Goal: Use online tool/utility: Utilize a website feature to perform a specific function

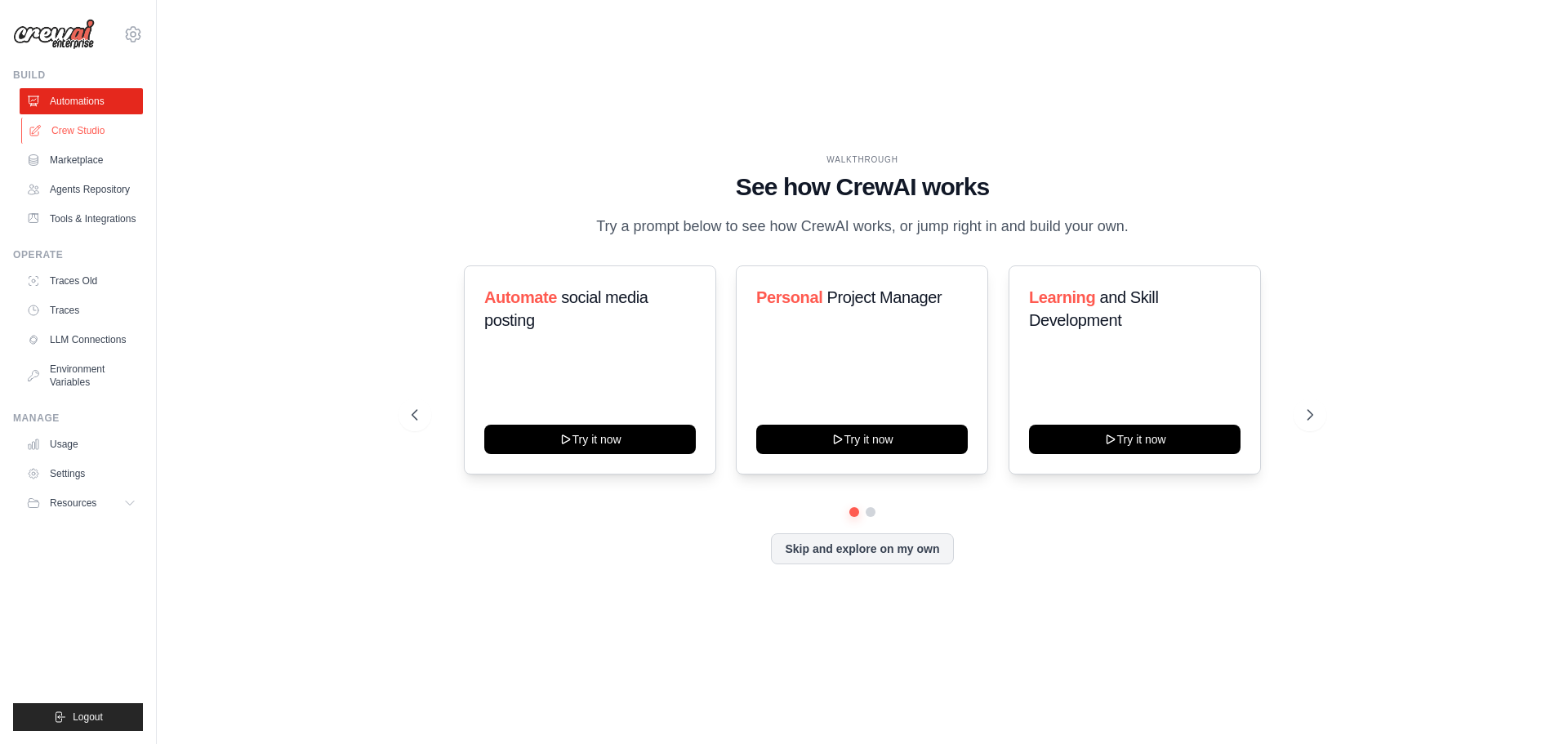
click at [90, 128] on link "Crew Studio" at bounding box center [82, 130] width 123 height 26
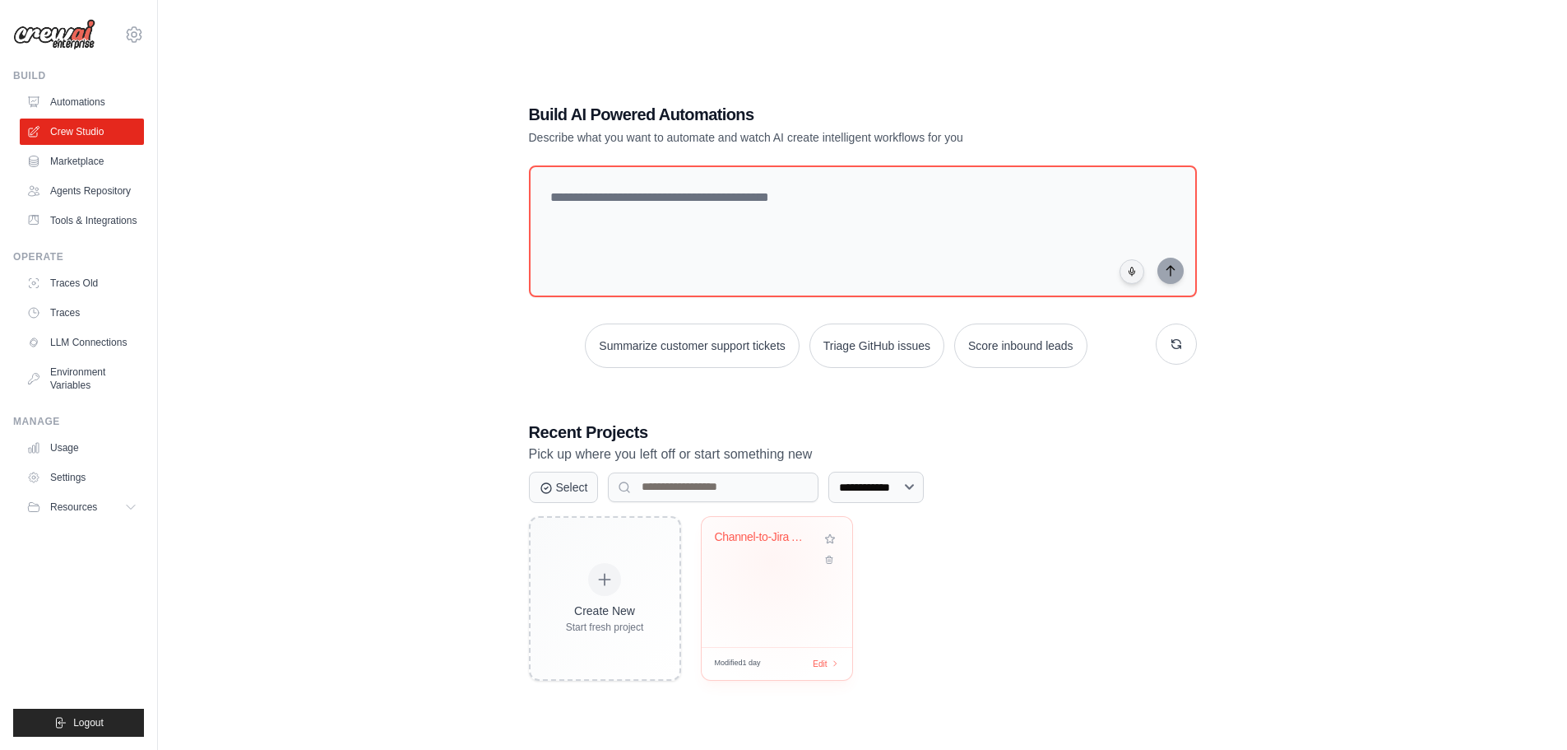
click at [771, 558] on div "Channel-to-Jira Alert System" at bounding box center [777, 549] width 124 height 38
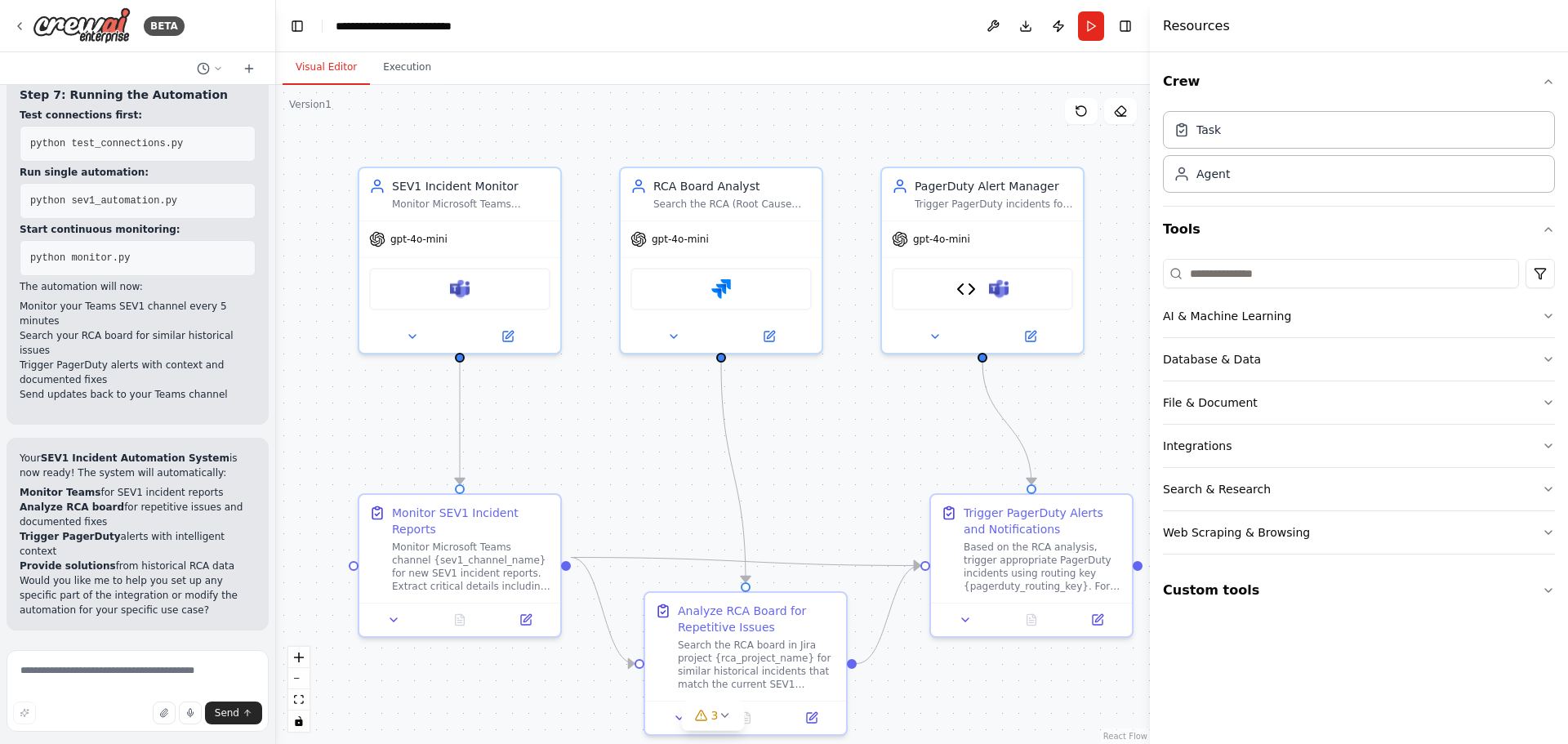
scroll to position [16676, 0]
drag, startPoint x: 1031, startPoint y: 486, endPoint x: 924, endPoint y: 465, distance: 109.0
click at [924, 465] on div ".deletable-edge-delete-btn { width: 20px; height: 20px; border: 0px solid #ffff…" at bounding box center [713, 415] width 873 height 659
click at [1029, 480] on circle "Edge from 554020fd-8f8e-4f5f-a440-19abff421b57 to a0a38723-3500-479c-b787-e0ffa…" at bounding box center [1031, 475] width 16 height 16
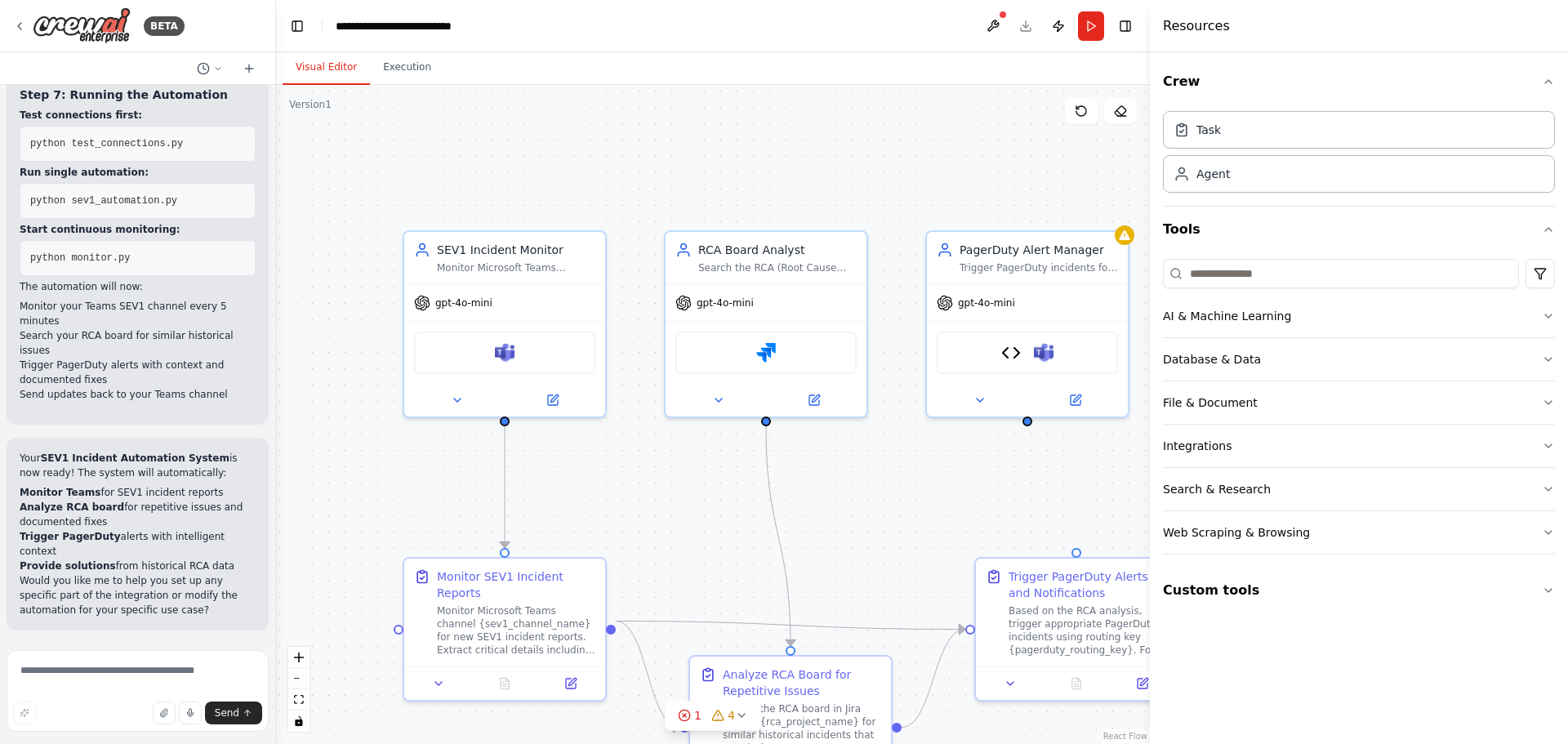
drag, startPoint x: 983, startPoint y: 361, endPoint x: 1030, endPoint y: 429, distance: 82.7
click at [1030, 429] on div ".deletable-edge-delete-btn { width: 20px; height: 20px; border: 0px solid #ffff…" at bounding box center [713, 415] width 873 height 659
drag, startPoint x: 1029, startPoint y: 424, endPoint x: 1079, endPoint y: 556, distance: 141.2
click at [1079, 556] on div "SEV1 Incident Monitor Monitor Microsoft Teams channel {sev1_channel_name} for S…" at bounding box center [760, 482] width 873 height 659
